Goal: Transaction & Acquisition: Purchase product/service

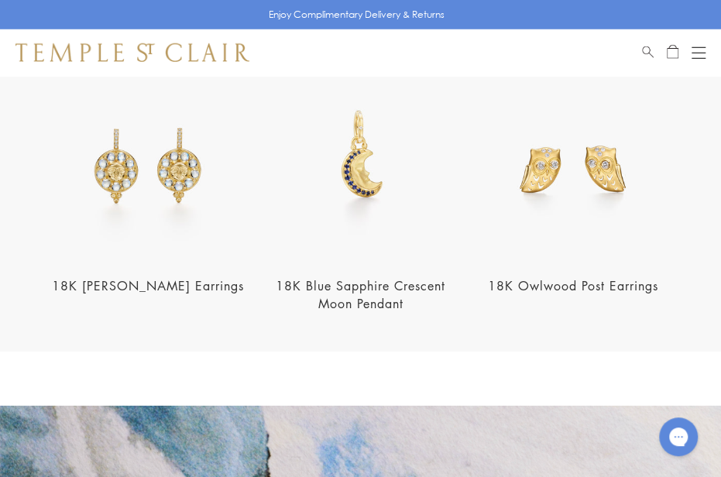
scroll to position [1579, 0]
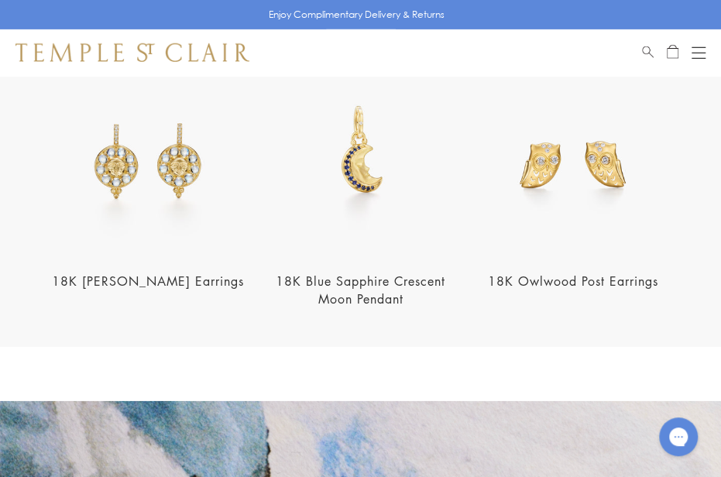
click at [357, 273] on link "18K Blue Sapphire Crescent Moon Pendant" at bounding box center [361, 290] width 170 height 35
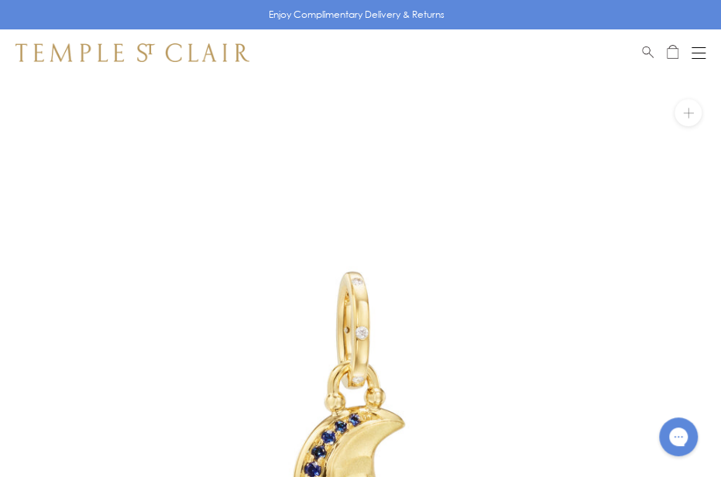
click at [699, 50] on button "Open navigation" at bounding box center [699, 52] width 14 height 19
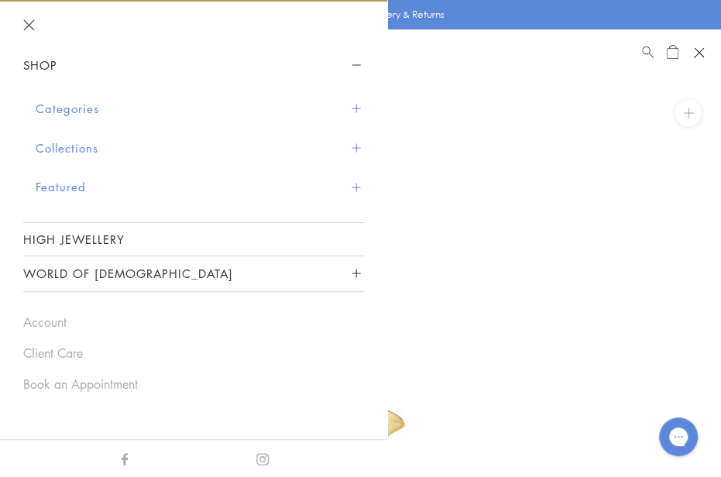
click at [70, 100] on button "Categories" at bounding box center [200, 109] width 328 height 40
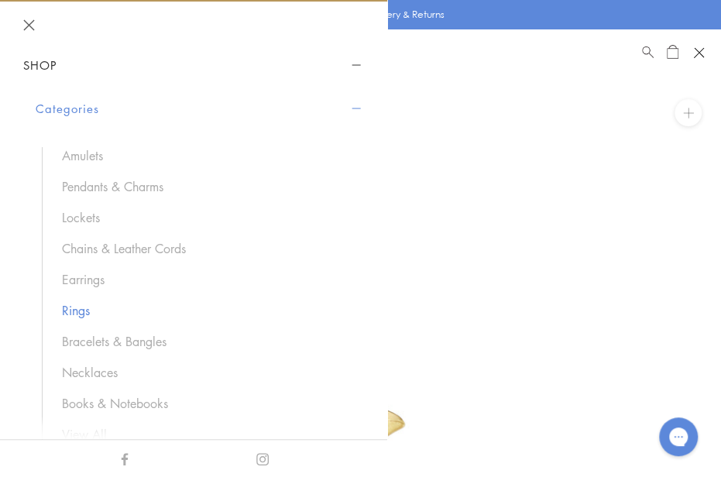
click at [79, 306] on link "Rings" at bounding box center [205, 310] width 287 height 17
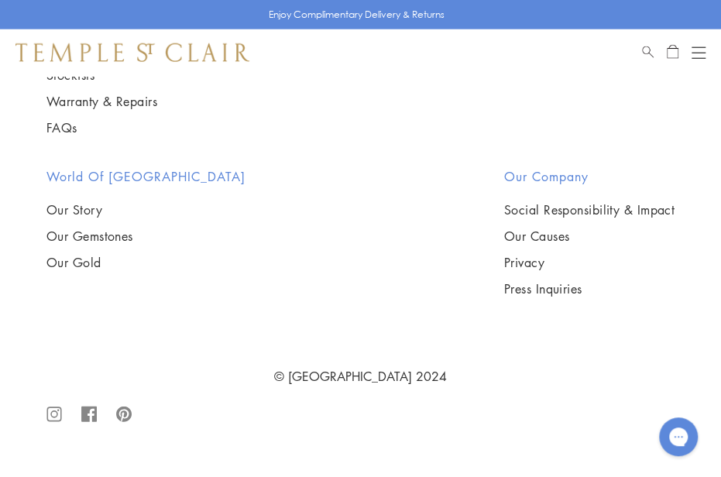
scroll to position [10366, 0]
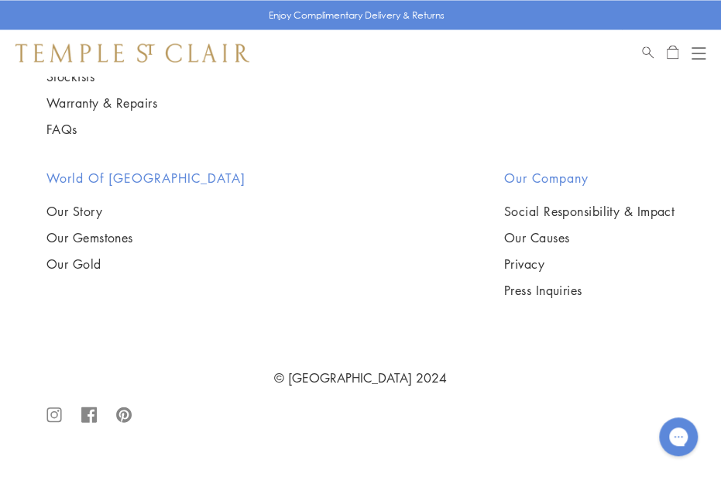
scroll to position [1435, 0]
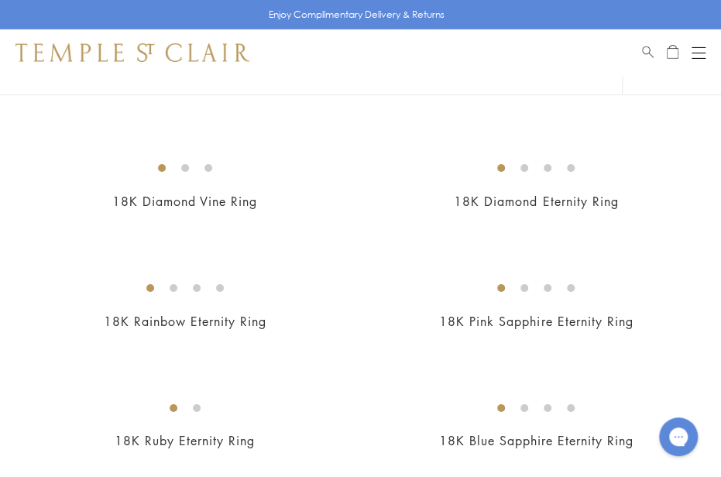
scroll to position [1918, 0]
click at [0, 0] on img at bounding box center [0, 0] width 0 height 0
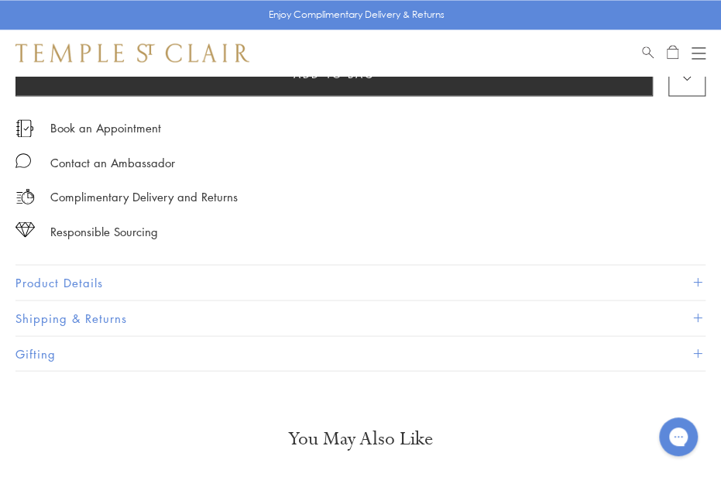
scroll to position [962, 0]
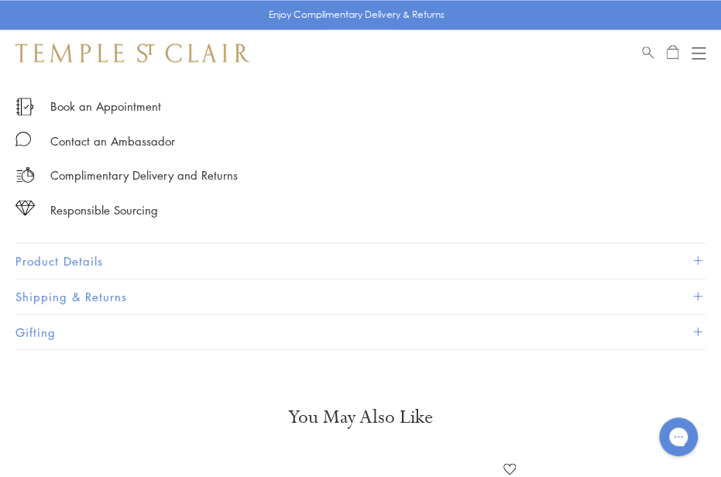
click at [698, 256] on span at bounding box center [697, 260] width 9 height 9
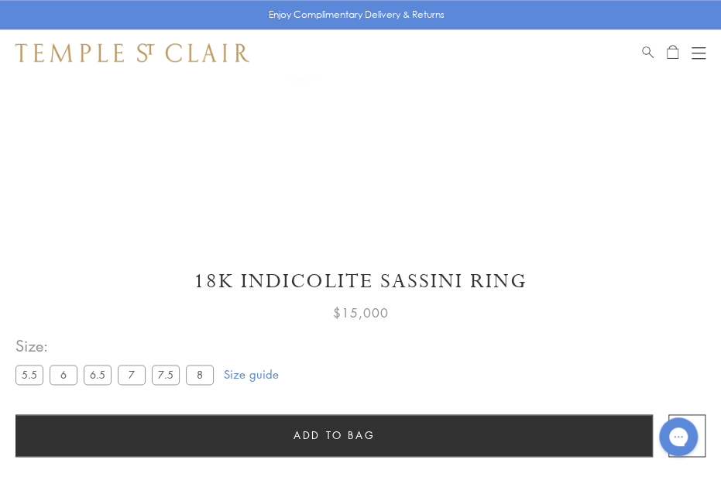
scroll to position [0, 0]
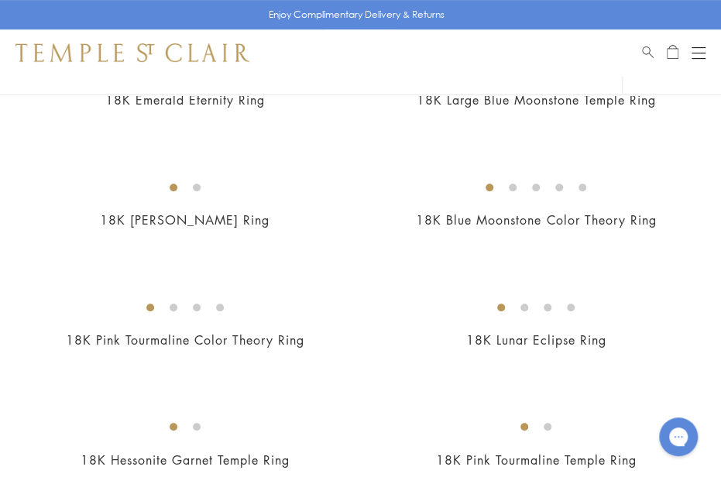
scroll to position [2364, 0]
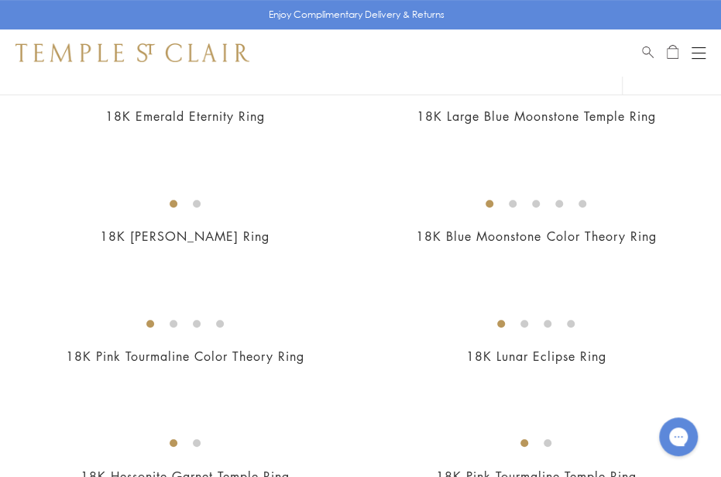
click at [0, 0] on img at bounding box center [0, 0] width 0 height 0
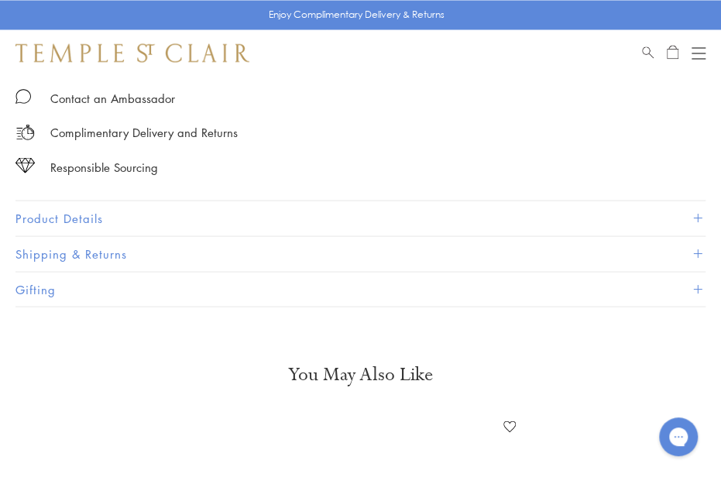
scroll to position [1007, 0]
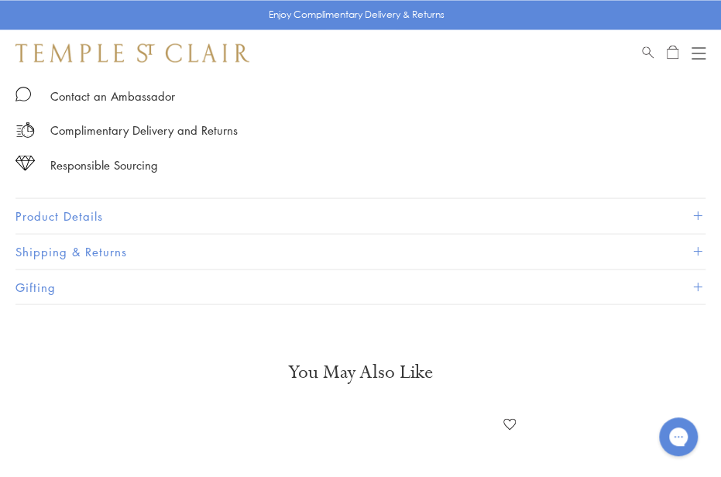
click at [696, 211] on span at bounding box center [697, 215] width 9 height 9
